Goal: Obtain resource: Download file/media

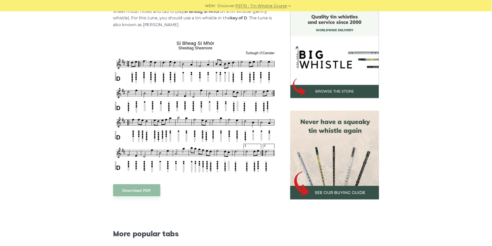
scroll to position [161, 0]
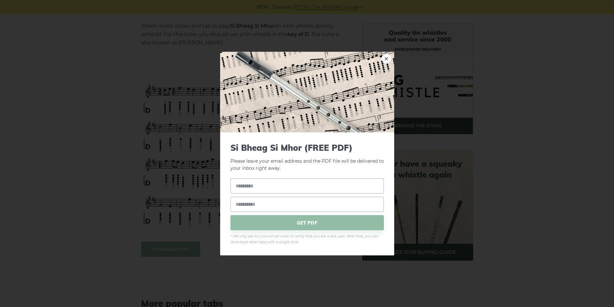
click at [388, 60] on link "×" at bounding box center [387, 59] width 10 height 10
drag, startPoint x: 200, startPoint y: 134, endPoint x: 195, endPoint y: 157, distance: 23.4
click at [195, 157] on div "× Si­ Bheag Si­ Mhor (FREE PDF) Please leave your email address and the Si­ Bhe…" at bounding box center [307, 153] width 614 height 307
drag, startPoint x: 194, startPoint y: 157, endPoint x: 384, endPoint y: 61, distance: 212.8
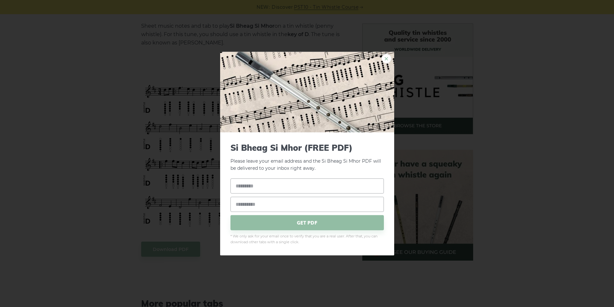
click at [384, 61] on link "×" at bounding box center [387, 59] width 10 height 10
drag, startPoint x: 196, startPoint y: 130, endPoint x: 455, endPoint y: 156, distance: 260.7
click at [455, 156] on div "× Si­ Bheag Si­ Mhor (FREE PDF) Please leave your email address and the Si­ Bhe…" at bounding box center [307, 153] width 614 height 307
click at [386, 57] on link "×" at bounding box center [387, 59] width 10 height 10
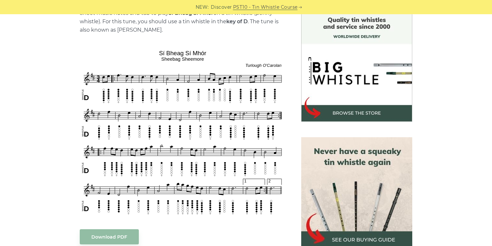
scroll to position [187, 0]
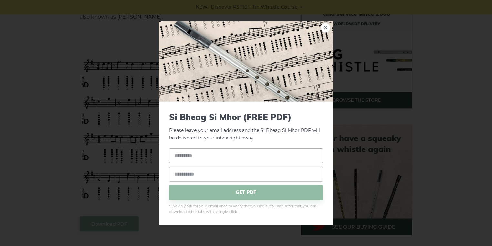
click at [310, 47] on img at bounding box center [246, 61] width 174 height 81
click at [324, 27] on link "×" at bounding box center [325, 28] width 10 height 10
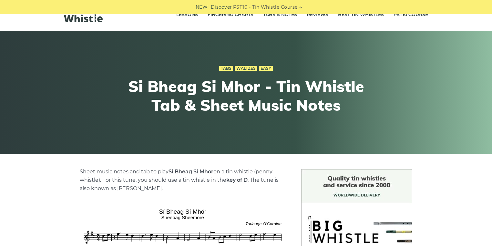
scroll to position [0, 0]
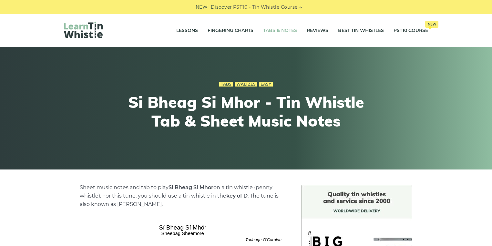
click at [280, 34] on link "Tabs & Notes" at bounding box center [280, 31] width 34 height 16
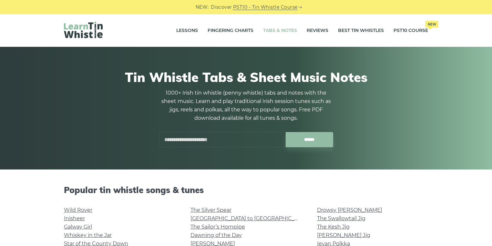
click at [211, 148] on div "Tin Whistle Tabs & Sheet Music Notes 1000+ Irish tin whistle (penny whistle) ta…" at bounding box center [246, 108] width 364 height 109
click at [217, 143] on input "text" at bounding box center [222, 139] width 126 height 15
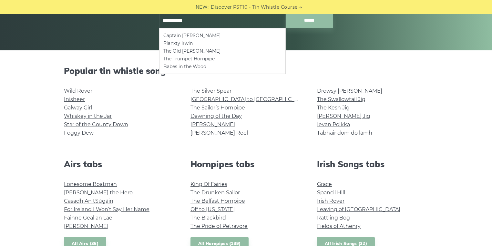
scroll to position [129, 0]
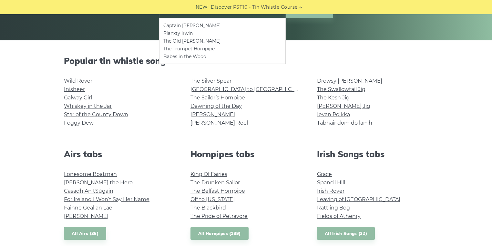
type input "**********"
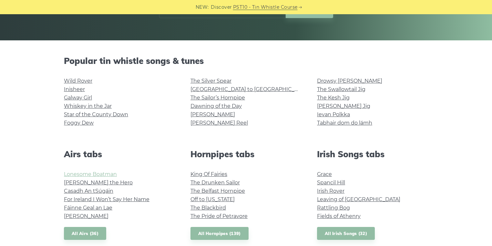
click at [77, 173] on link "Lonesome Boatman" at bounding box center [90, 174] width 53 height 6
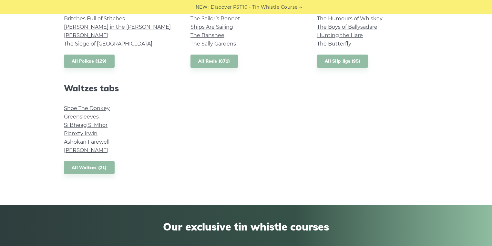
scroll to position [490, 0]
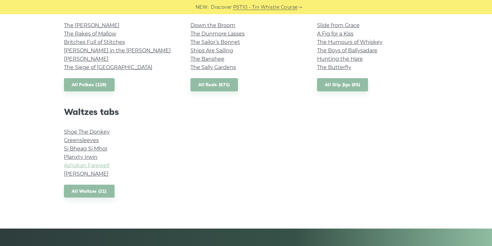
click at [94, 163] on link "Ashokan Farewell" at bounding box center [86, 165] width 45 height 6
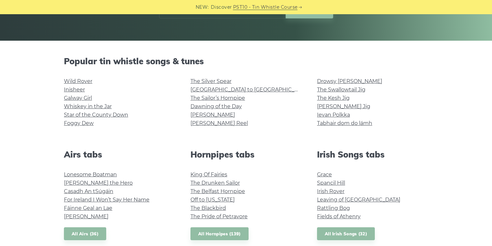
scroll to position [181, 0]
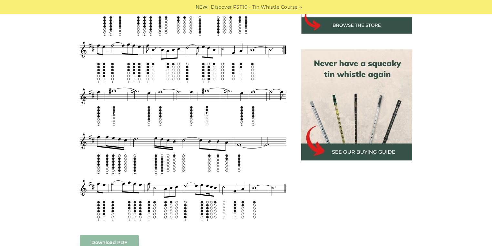
scroll to position [284, 0]
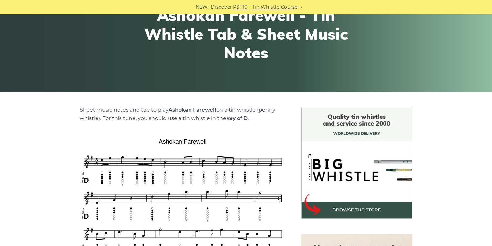
scroll to position [206, 0]
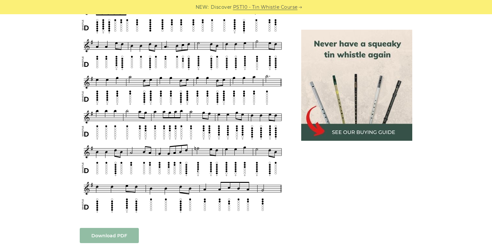
scroll to position [413, 0]
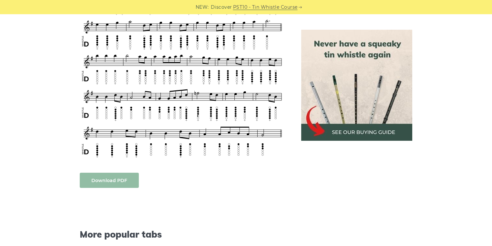
click at [99, 180] on body "NEW: Discover PST10 - Tin Whistle Course Lessons Fingering Charts Tabs & Notes …" at bounding box center [246, 182] width 492 height 1190
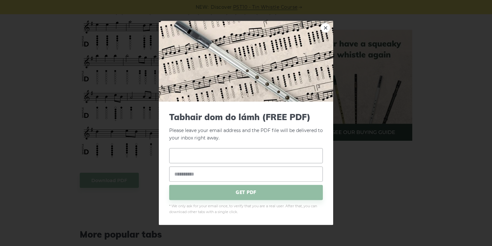
click at [255, 162] on input "text" at bounding box center [246, 155] width 154 height 15
type input "**********"
click at [246, 174] on input "email" at bounding box center [246, 173] width 154 height 15
click at [189, 174] on input "**********" at bounding box center [246, 173] width 154 height 15
type input "**********"
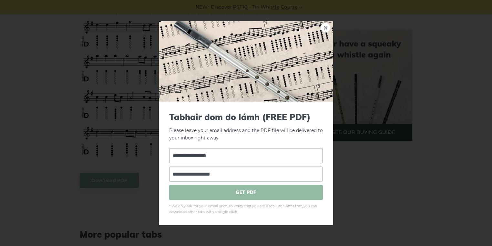
click at [209, 192] on span "GET PDF" at bounding box center [246, 192] width 154 height 15
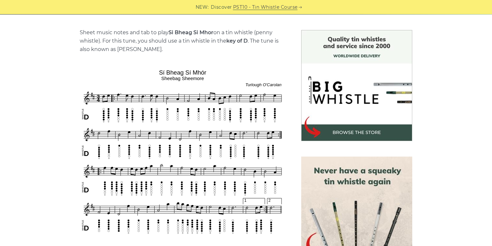
scroll to position [284, 0]
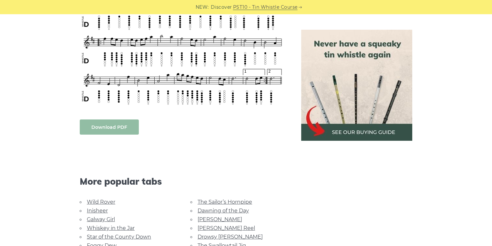
click at [123, 132] on link "Download PDF" at bounding box center [109, 126] width 59 height 15
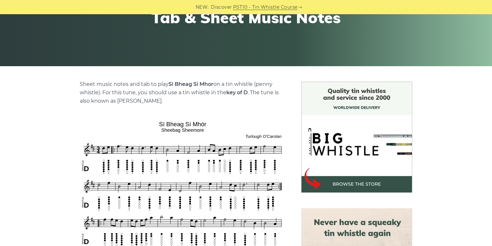
scroll to position [0, 0]
